Goal: Task Accomplishment & Management: Use online tool/utility

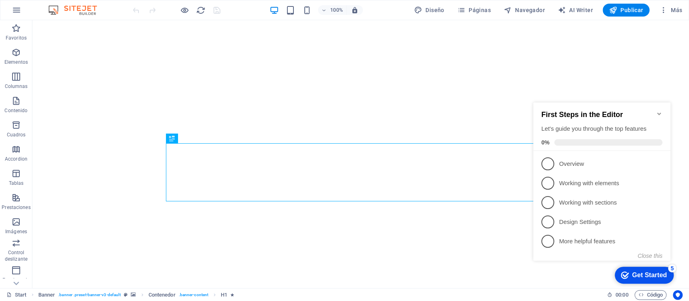
click at [660, 113] on icon "Minimize checklist" at bounding box center [659, 114] width 4 height 2
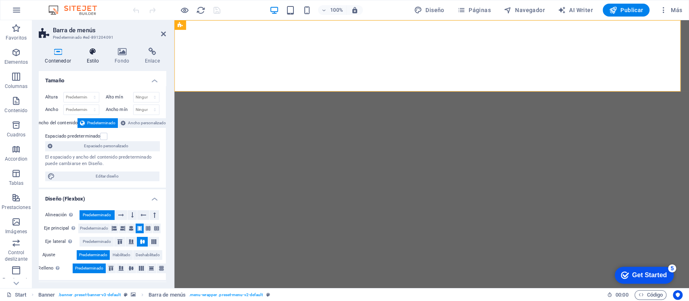
click at [92, 57] on h4 "Estilo" at bounding box center [94, 56] width 28 height 17
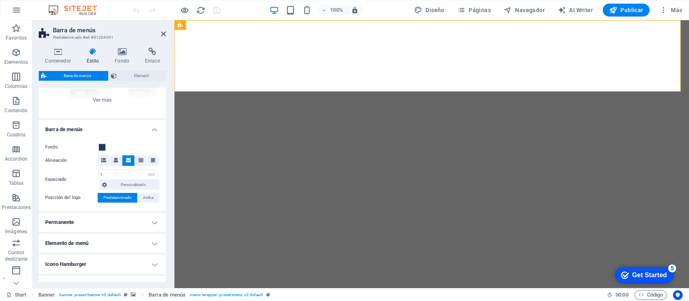
scroll to position [107, 0]
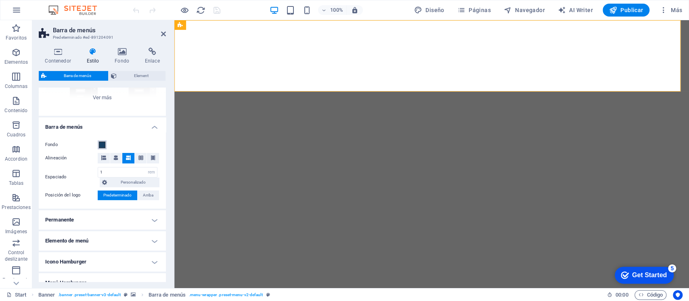
click at [103, 147] on span at bounding box center [102, 145] width 6 height 6
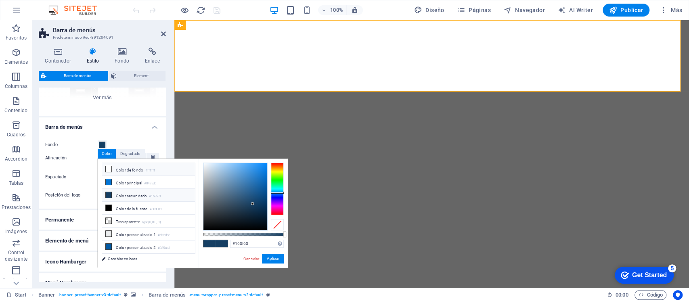
drag, startPoint x: 121, startPoint y: 169, endPoint x: 136, endPoint y: 178, distance: 17.4
click at [121, 170] on li "Color de fondo #ffffff" at bounding box center [148, 169] width 93 height 13
type input "#ffffff"
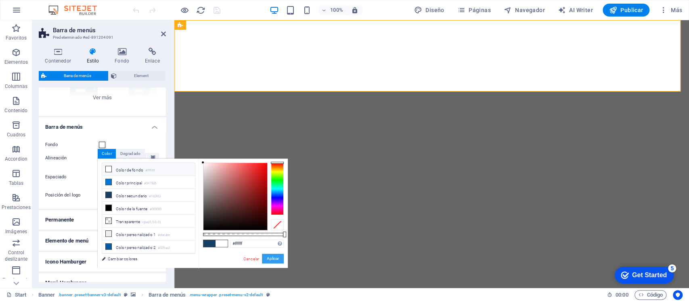
click at [272, 257] on button "Aplicar" at bounding box center [273, 259] width 22 height 10
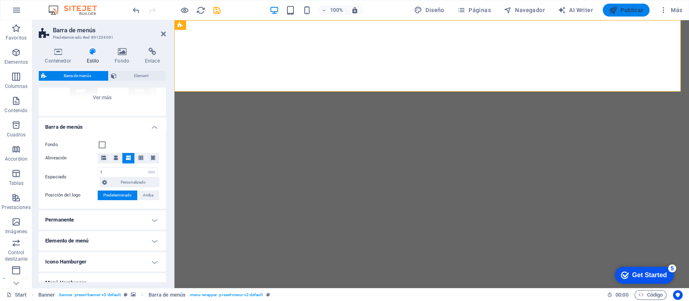
click at [623, 12] on span "Publicar" at bounding box center [626, 10] width 34 height 8
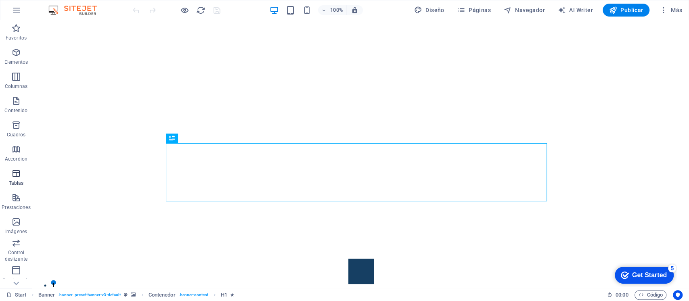
scroll to position [95, 0]
click at [665, 6] on icon "button" at bounding box center [663, 10] width 8 height 8
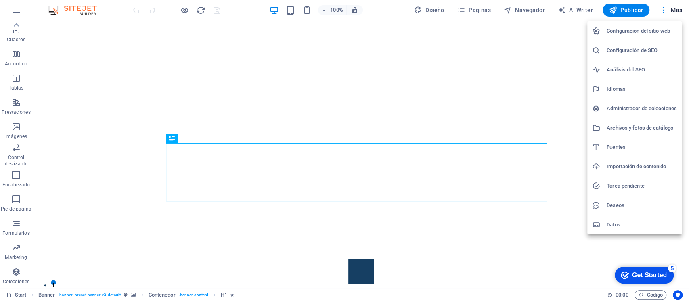
click at [16, 231] on div at bounding box center [344, 150] width 689 height 301
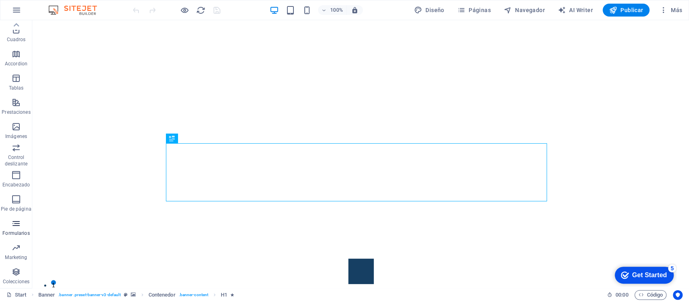
click at [16, 228] on span "Formularios" at bounding box center [16, 228] width 32 height 19
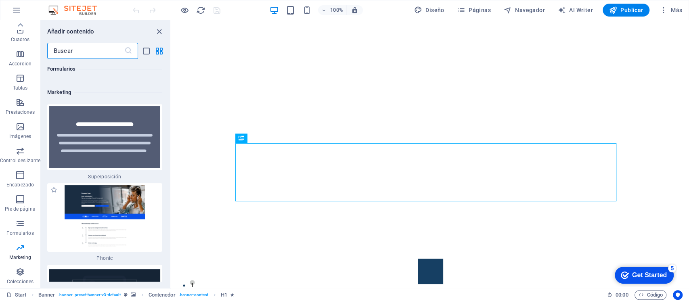
scroll to position [13198, 0]
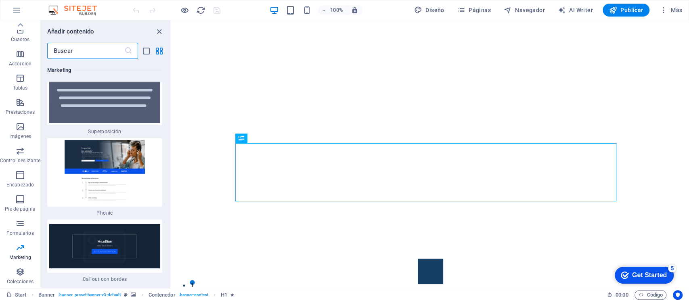
click at [109, 151] on img at bounding box center [104, 172] width 111 height 65
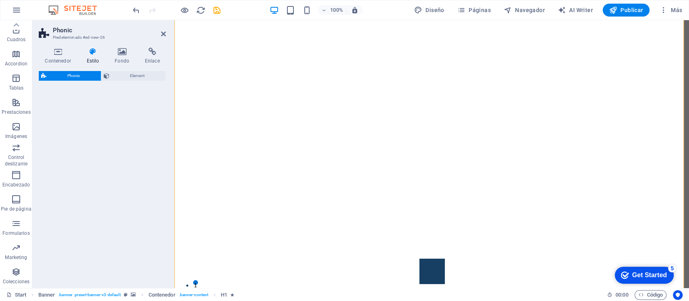
select select "%"
select select "rem"
select select "px"
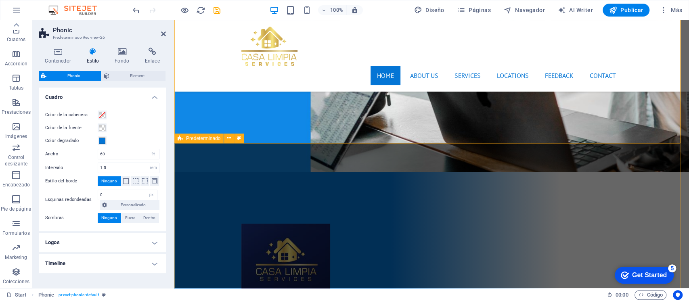
scroll to position [969, 0]
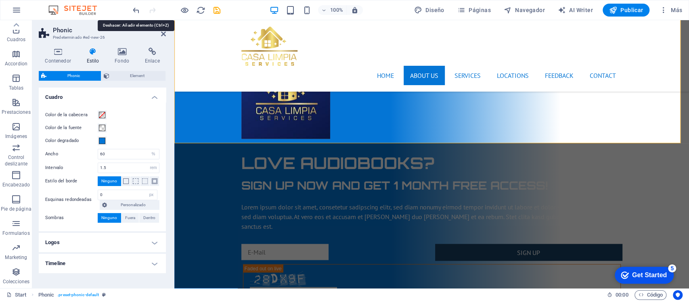
click at [134, 6] on icon "undo" at bounding box center [136, 10] width 9 height 9
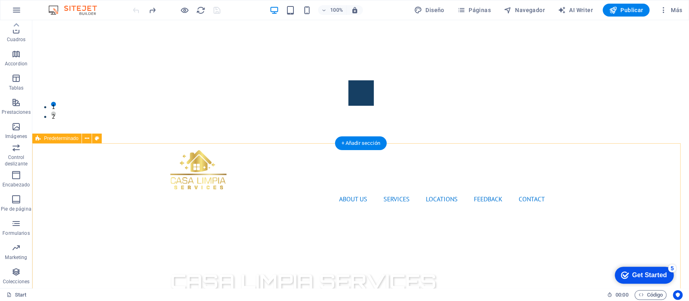
scroll to position [0, 0]
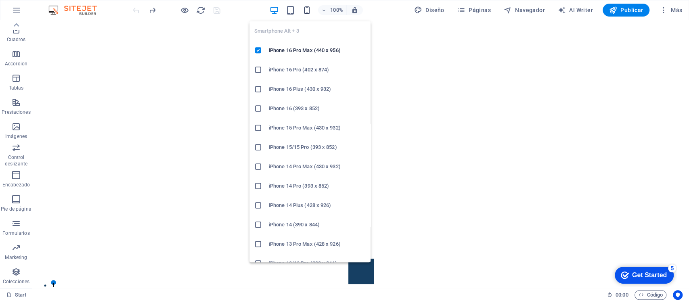
click at [307, 6] on icon "button" at bounding box center [306, 10] width 9 height 9
